Goal: Information Seeking & Learning: Learn about a topic

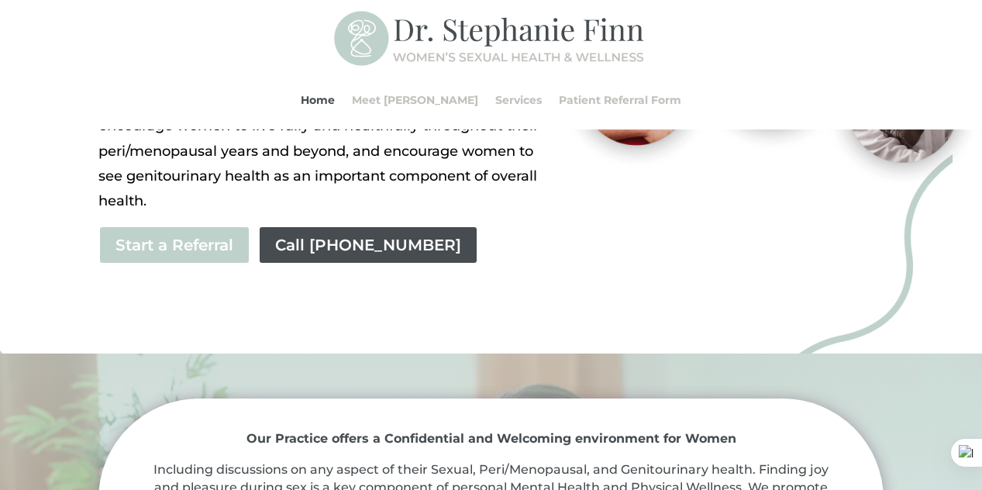
scroll to position [430, 0]
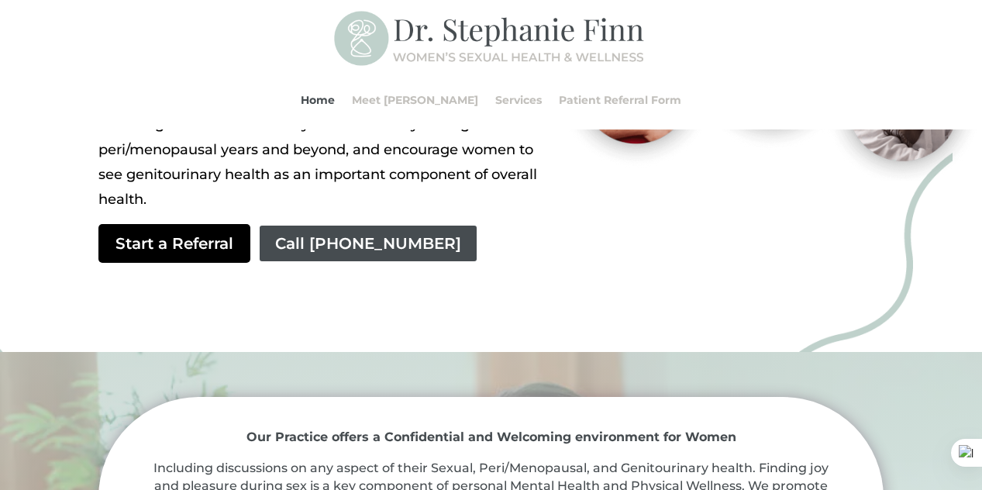
click at [189, 239] on link "Start a Referral" at bounding box center [174, 243] width 152 height 39
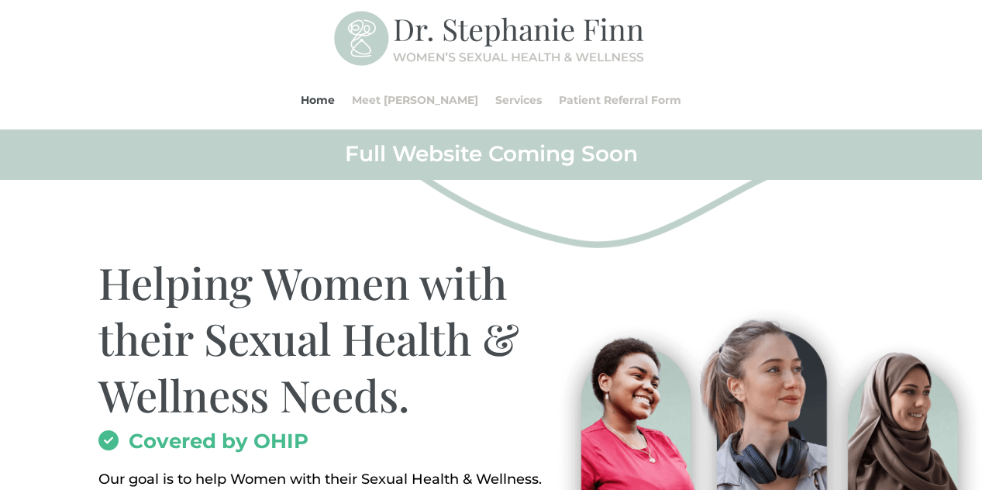
scroll to position [430, 0]
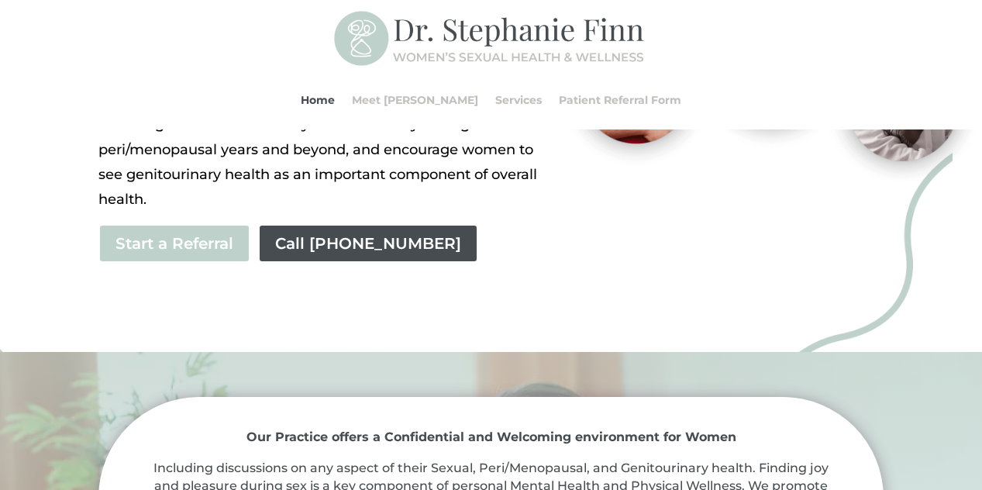
click at [179, 95] on div "Home Meet [PERSON_NAME] Services Patient Referral Form Home Meet [PERSON_NAME] …" at bounding box center [491, 100] width 786 height 59
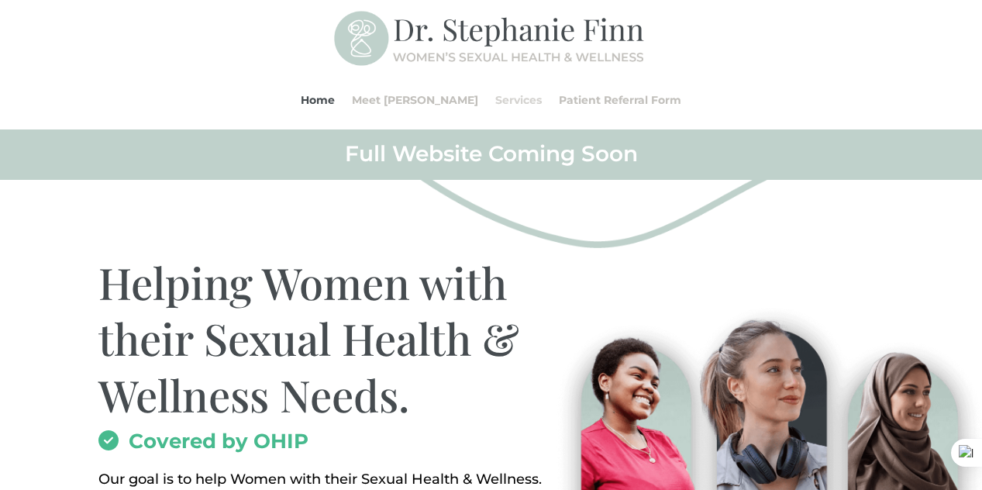
click at [495, 98] on link "Services" at bounding box center [518, 100] width 46 height 59
click at [435, 102] on link "Meet [PERSON_NAME]" at bounding box center [415, 100] width 126 height 59
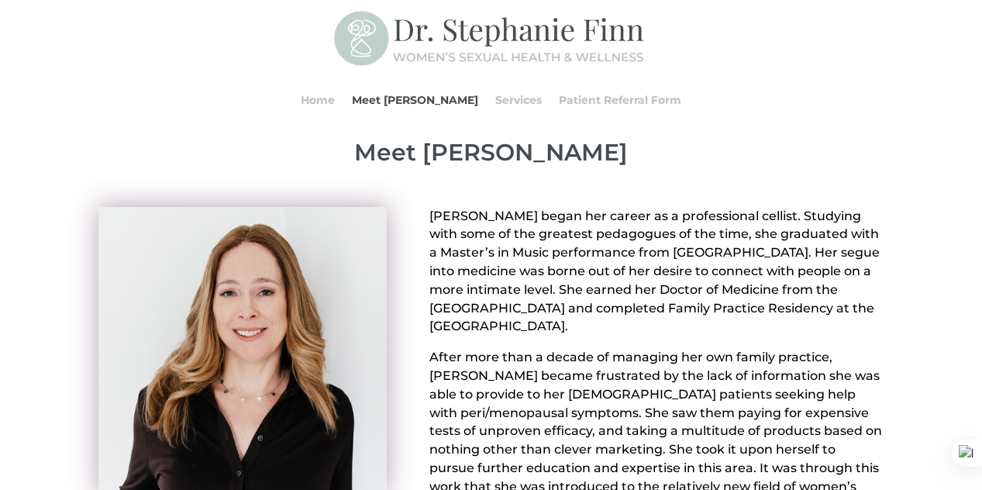
scroll to position [74, 0]
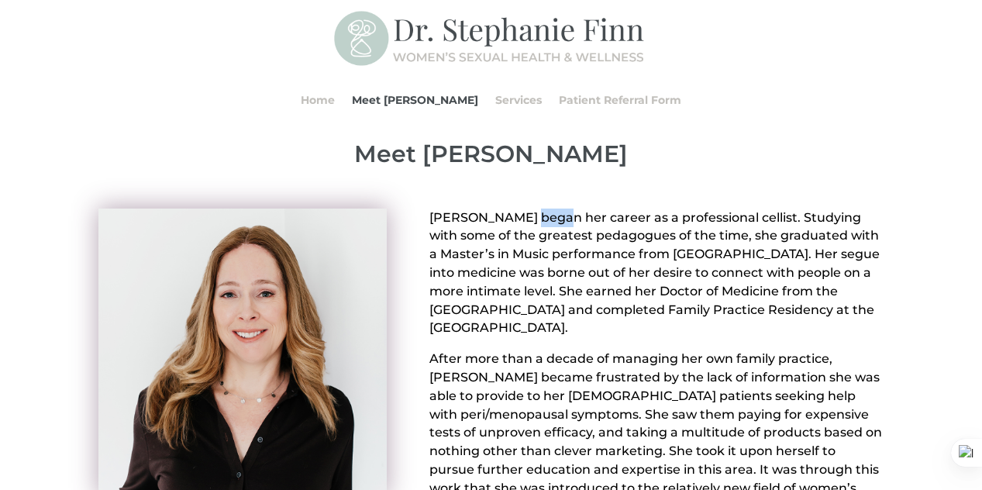
click at [616, 305] on p "Dr. Stephanie Finn began her career as a professional cellist. Studying with so…" at bounding box center [656, 279] width 454 height 142
drag, startPoint x: 450, startPoint y: 213, endPoint x: 569, endPoint y: 213, distance: 119.3
click at [569, 213] on p "Dr. Stephanie Finn began her career as a professional cellist. Studying with so…" at bounding box center [656, 279] width 454 height 142
drag, startPoint x: 434, startPoint y: 212, endPoint x: 549, endPoint y: 212, distance: 114.7
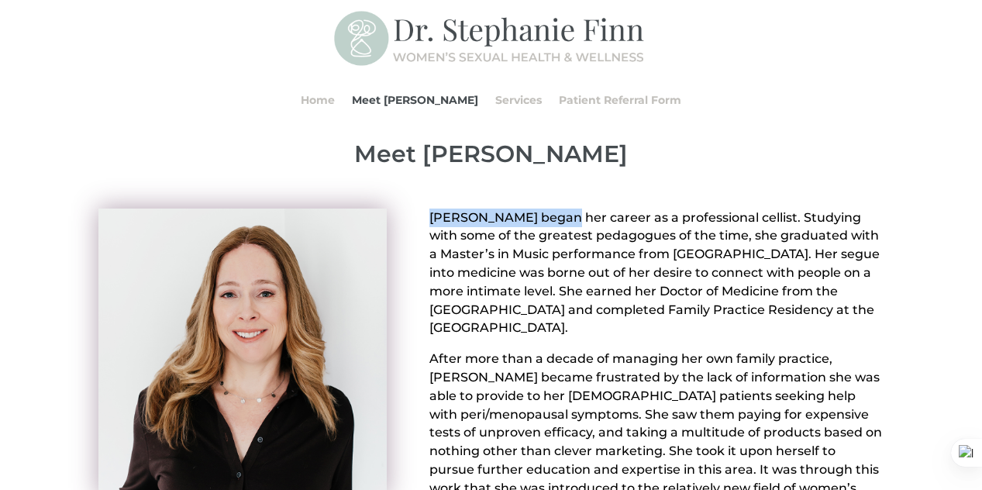
click at [549, 212] on p "Dr. Stephanie Finn began her career as a professional cellist. Studying with so…" at bounding box center [656, 279] width 454 height 142
click at [855, 136] on div "Meet Dr. Stephanie Finn" at bounding box center [491, 144] width 786 height 47
